Goal: Navigation & Orientation: Find specific page/section

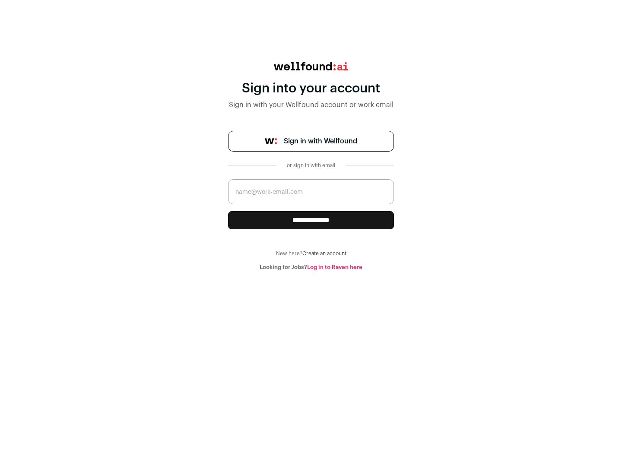
click at [320, 141] on span "Sign in with Wellfound" at bounding box center [320, 141] width 73 height 10
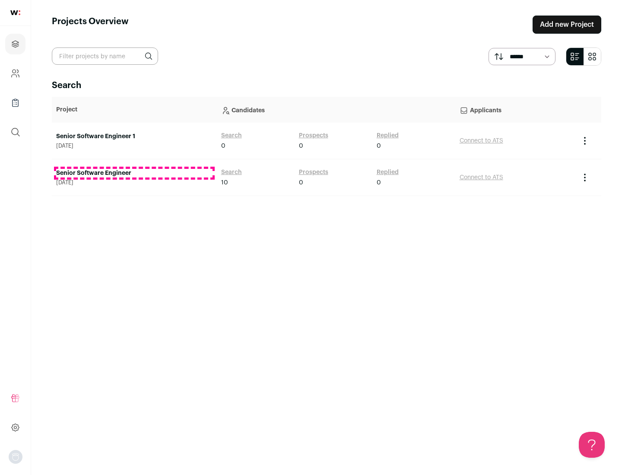
click at [134, 173] on link "Senior Software Engineer" at bounding box center [134, 173] width 156 height 9
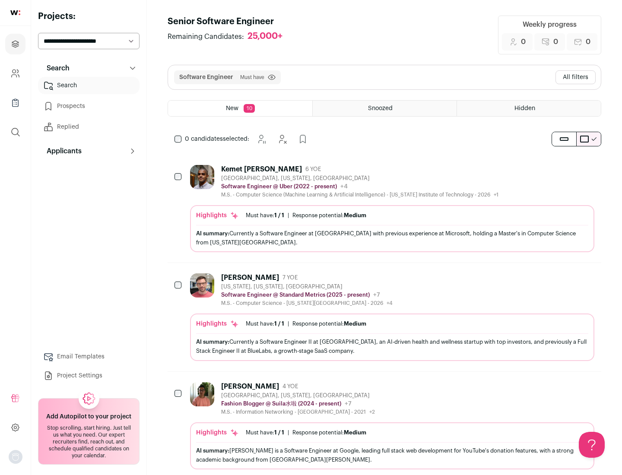
click at [384, 209] on div "Highlights Must have: 1 / 1 How many must haves have been fulfilled? | Response…" at bounding box center [392, 228] width 404 height 47
